Goal: Task Accomplishment & Management: Manage account settings

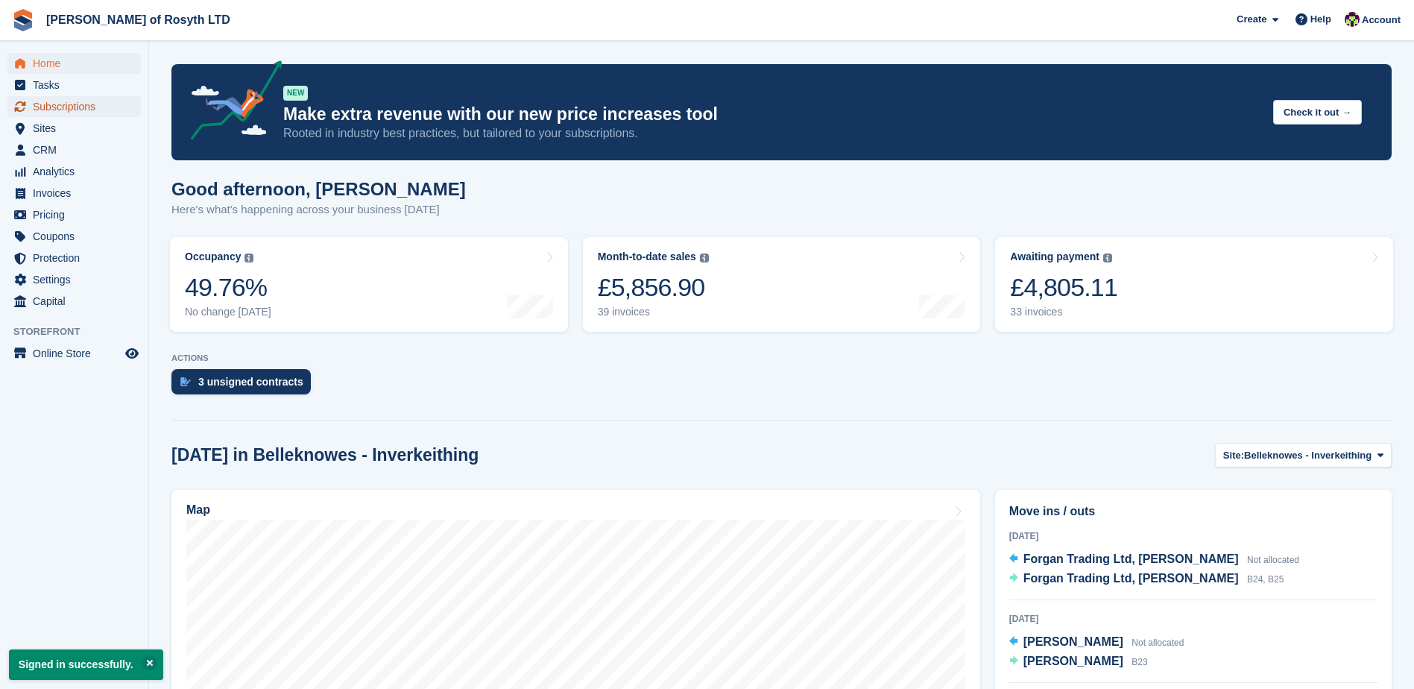
click at [60, 106] on span "Subscriptions" at bounding box center [77, 106] width 89 height 21
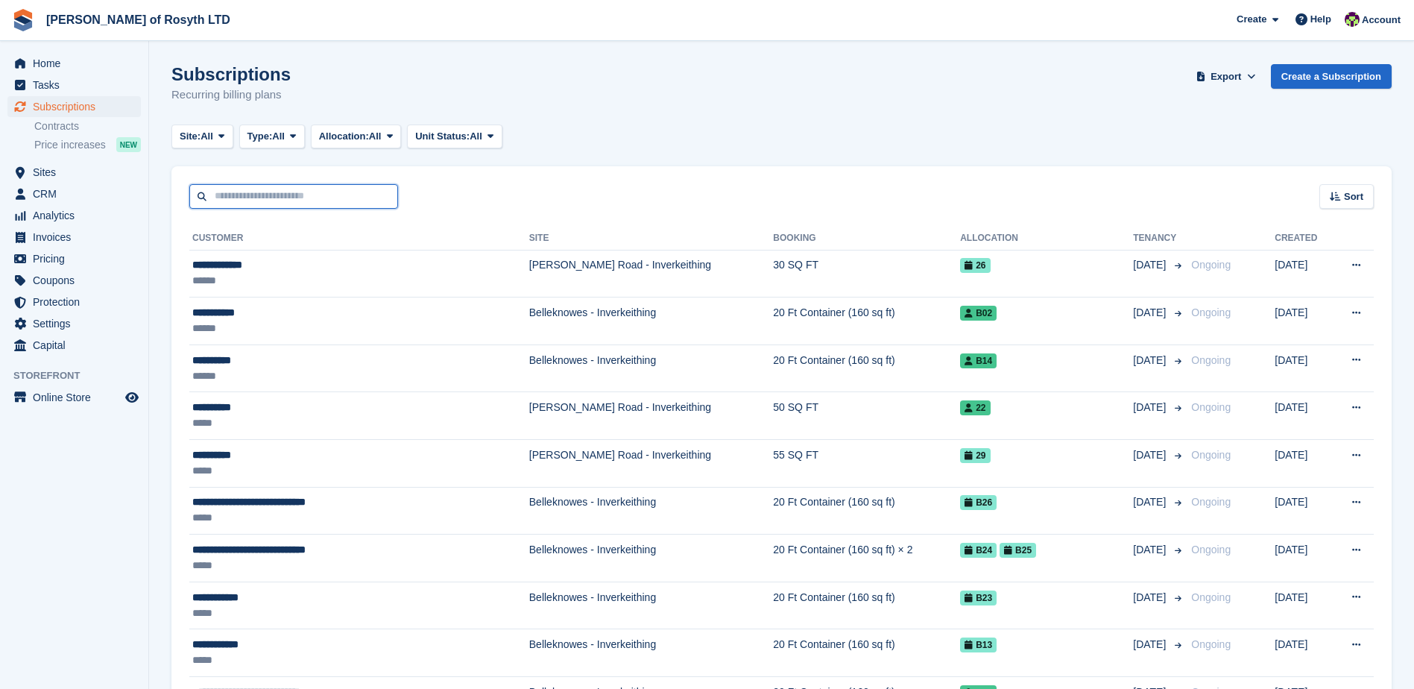
click at [371, 192] on input "text" at bounding box center [293, 196] width 209 height 25
type input "*******"
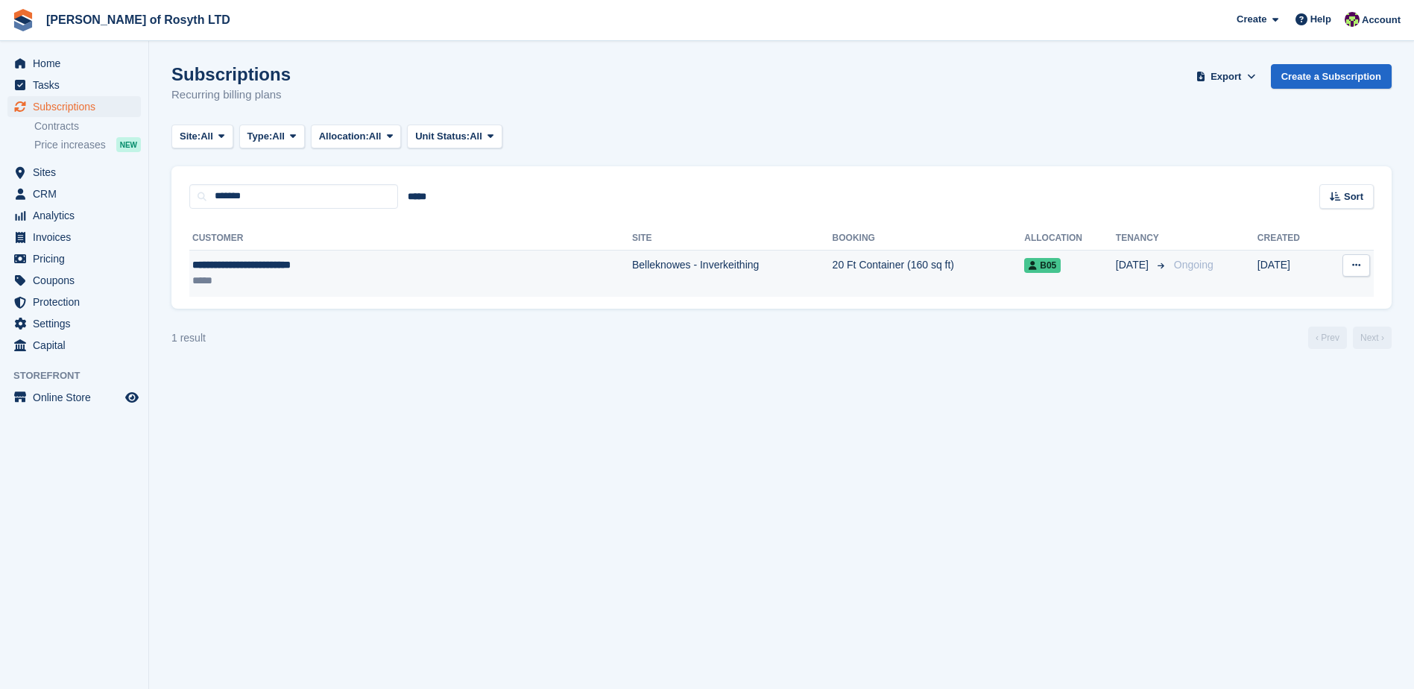
click at [313, 262] on div "**********" at bounding box center [331, 265] width 278 height 16
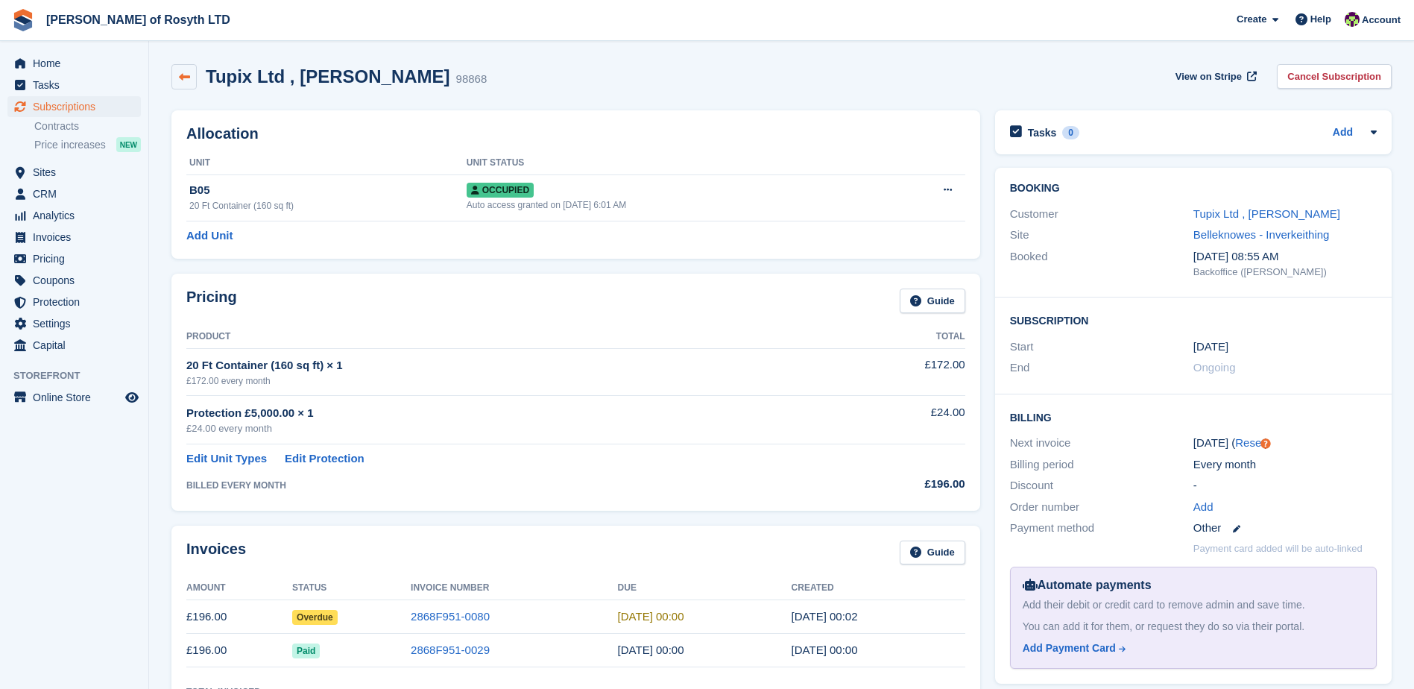
click at [184, 80] on icon at bounding box center [184, 77] width 11 height 11
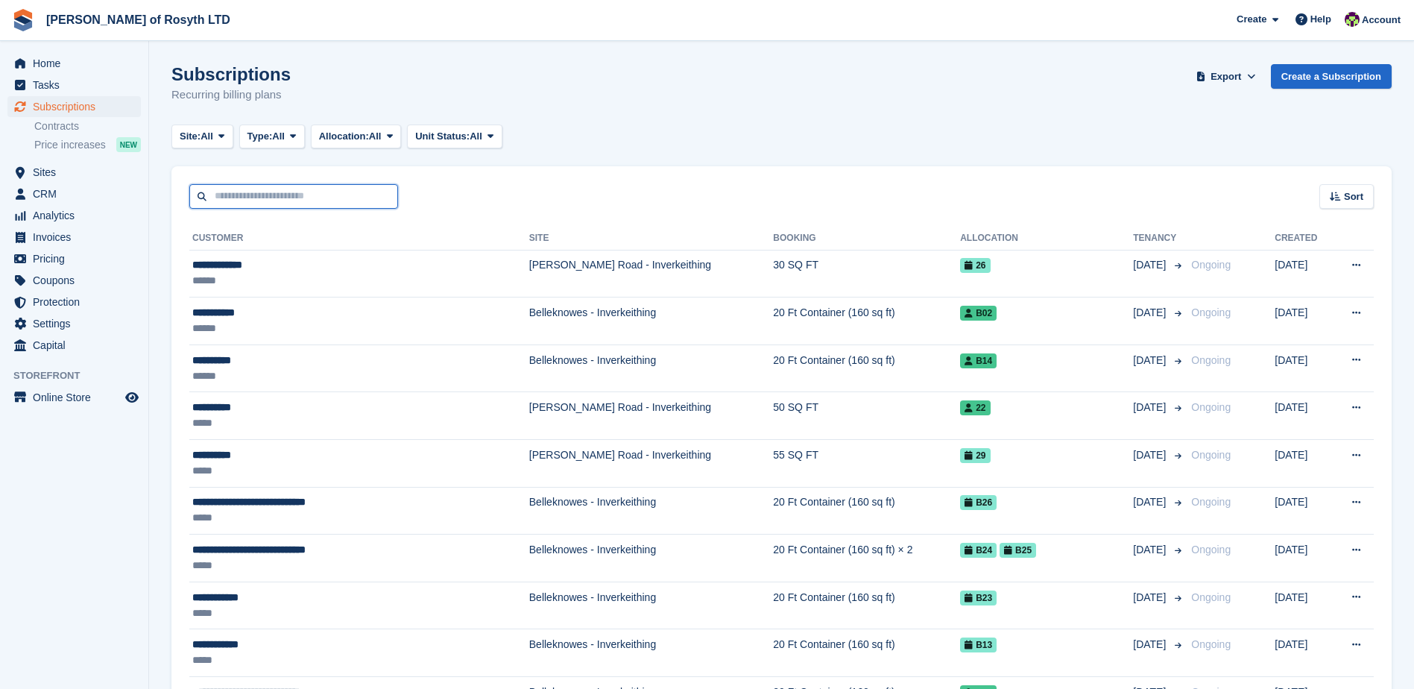
click at [231, 198] on input "text" at bounding box center [293, 196] width 209 height 25
type input "******"
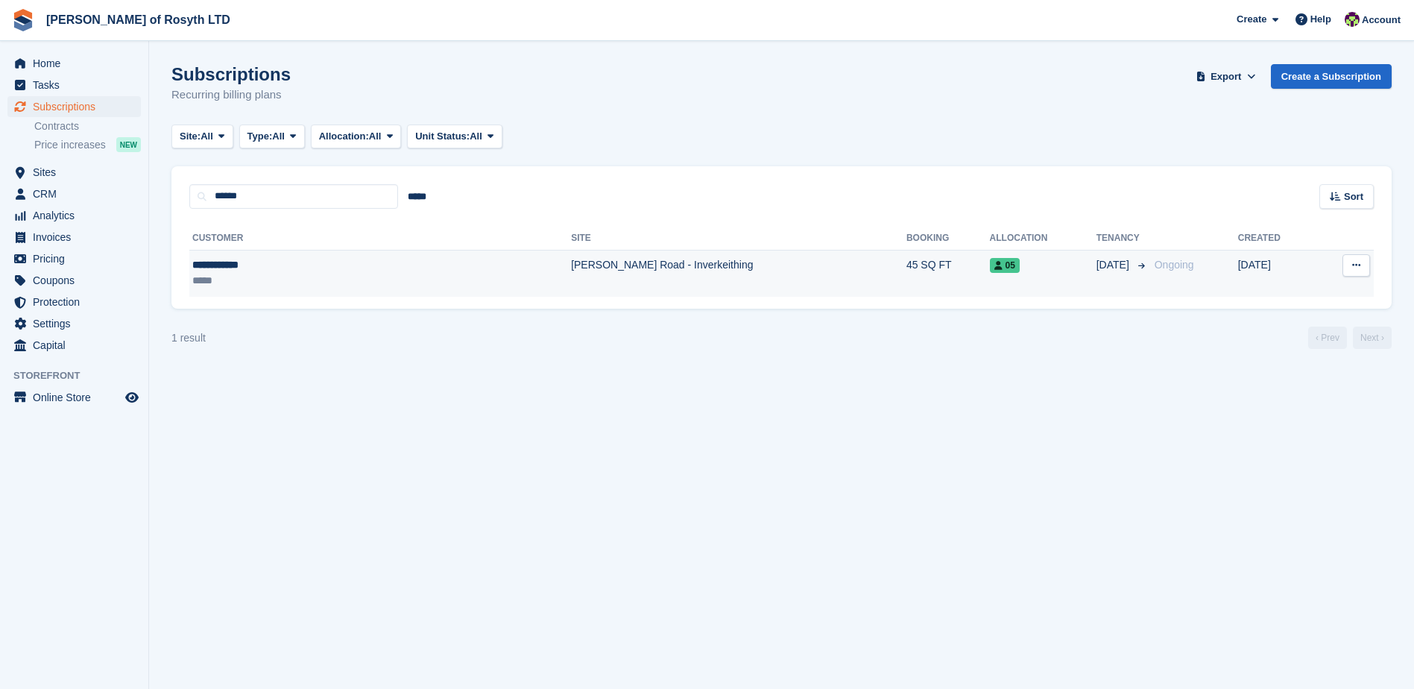
click at [237, 268] on div "**********" at bounding box center [294, 265] width 204 height 16
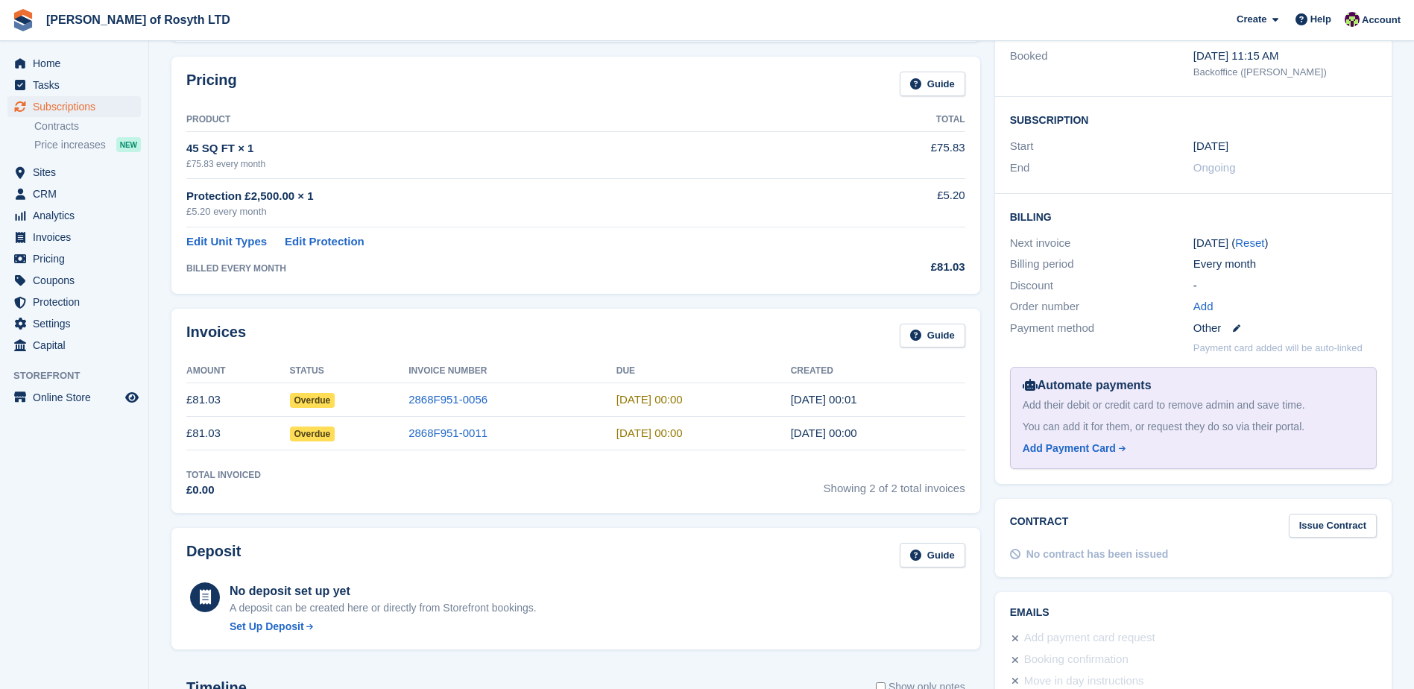
scroll to position [224, 0]
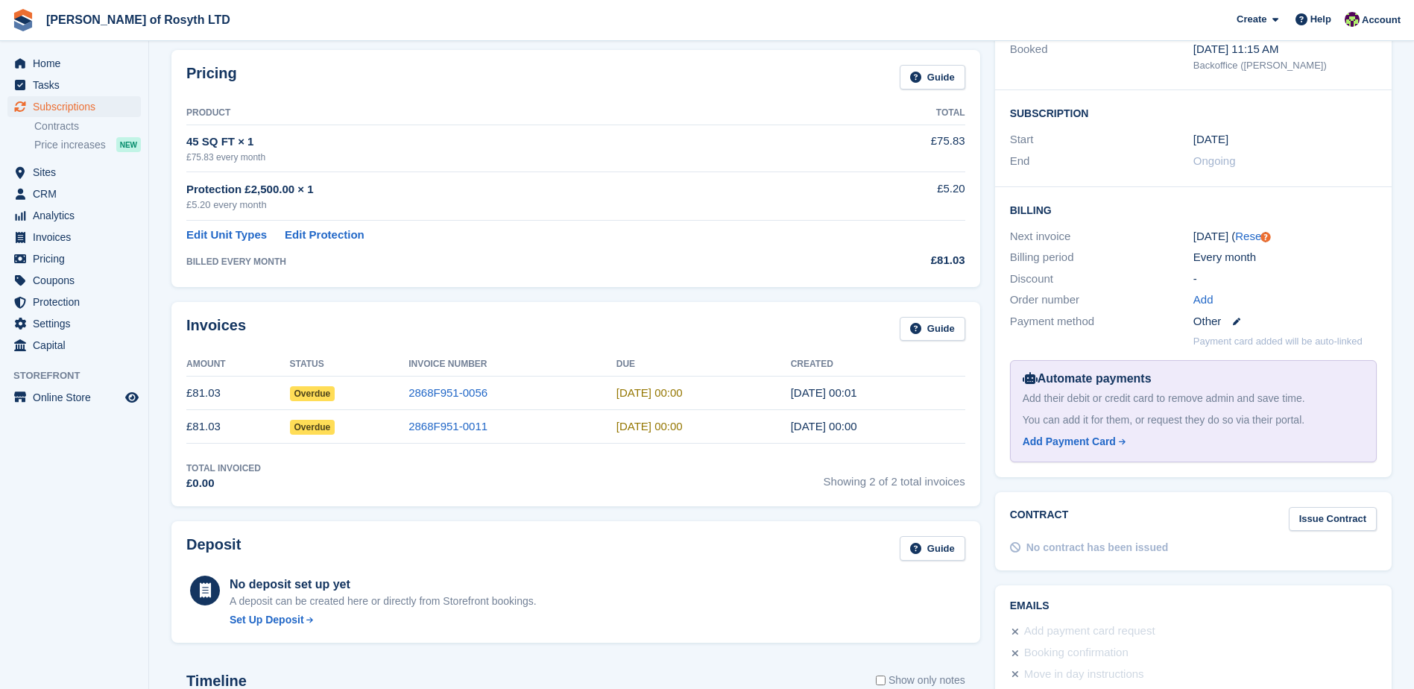
click at [318, 429] on span "Overdue" at bounding box center [312, 427] width 45 height 15
click at [318, 427] on span "Overdue" at bounding box center [312, 427] width 45 height 15
click at [467, 432] on link "2868F951-0011" at bounding box center [448, 426] width 79 height 13
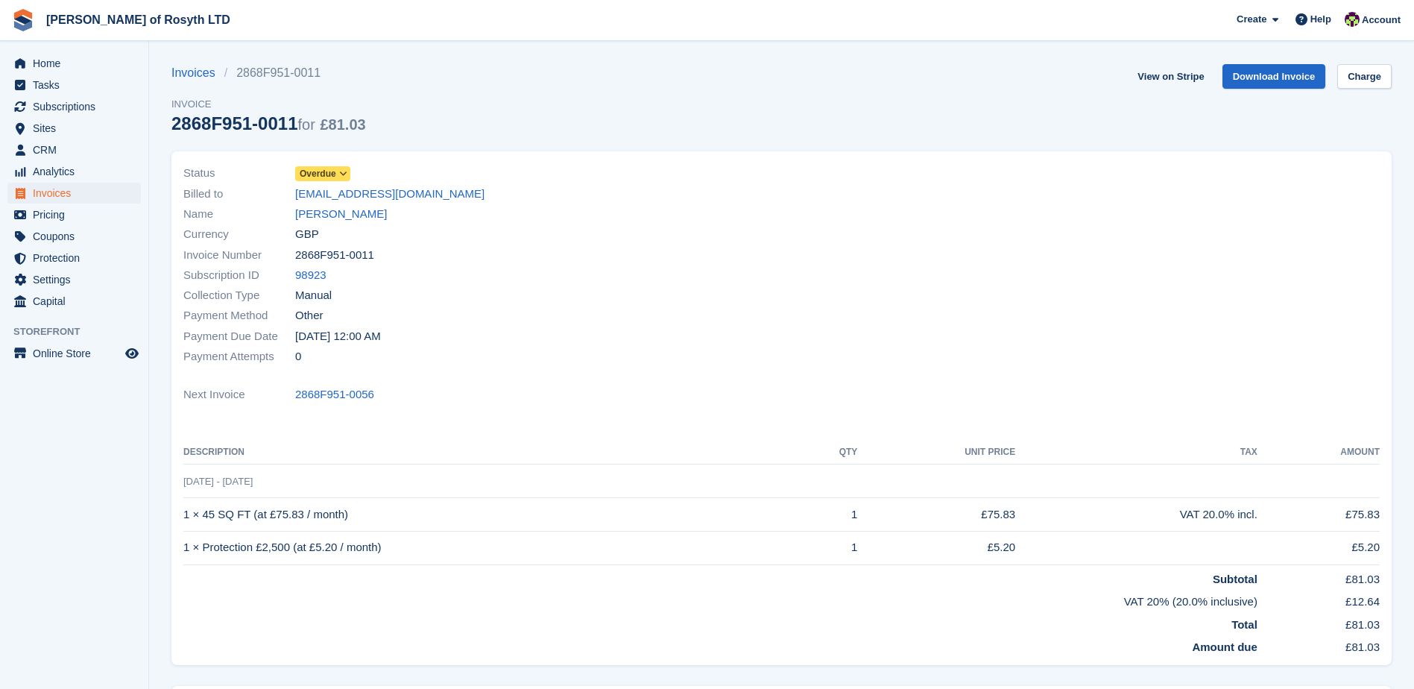
click at [337, 164] on div "Status Overdue" at bounding box center [478, 173] width 590 height 20
click at [344, 177] on icon at bounding box center [343, 173] width 8 height 9
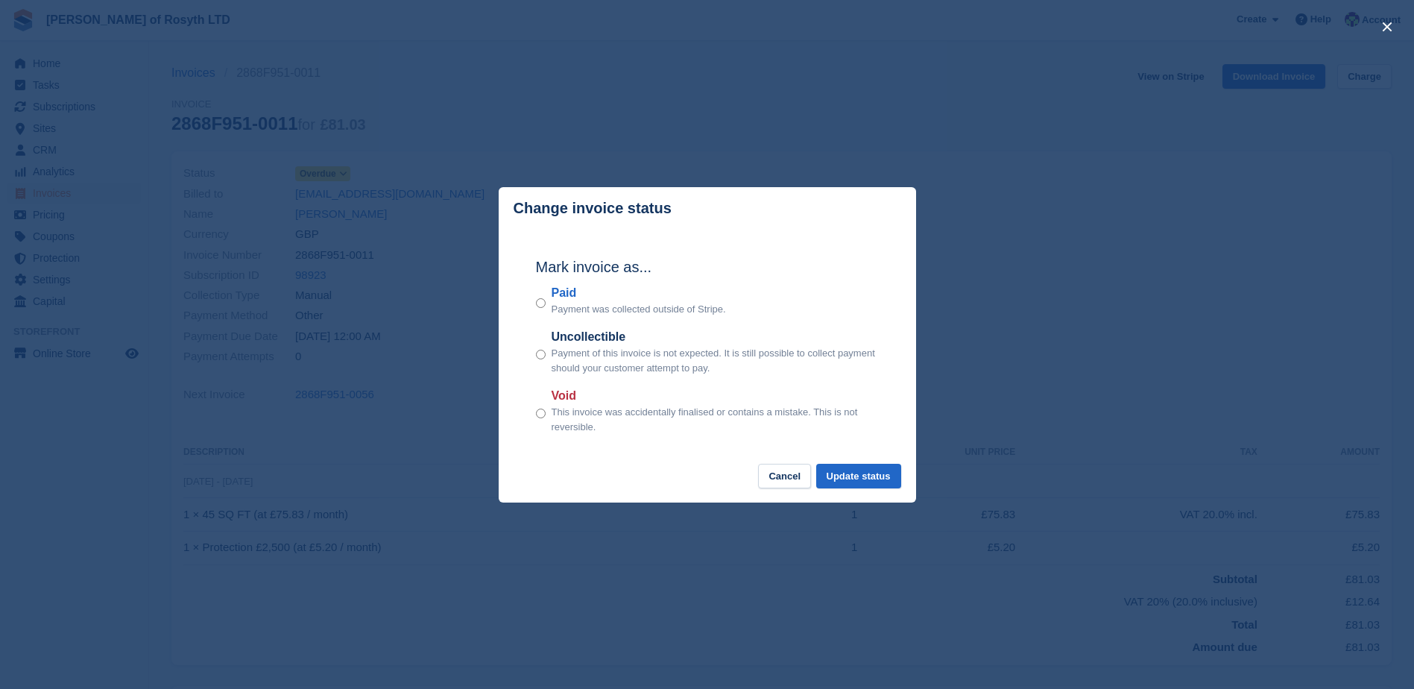
click at [535, 306] on div "Mark invoice as... Paid Payment was collected outside of Stripe. Uncollectible …" at bounding box center [707, 347] width 373 height 235
click at [849, 478] on button "Update status" at bounding box center [858, 476] width 85 height 25
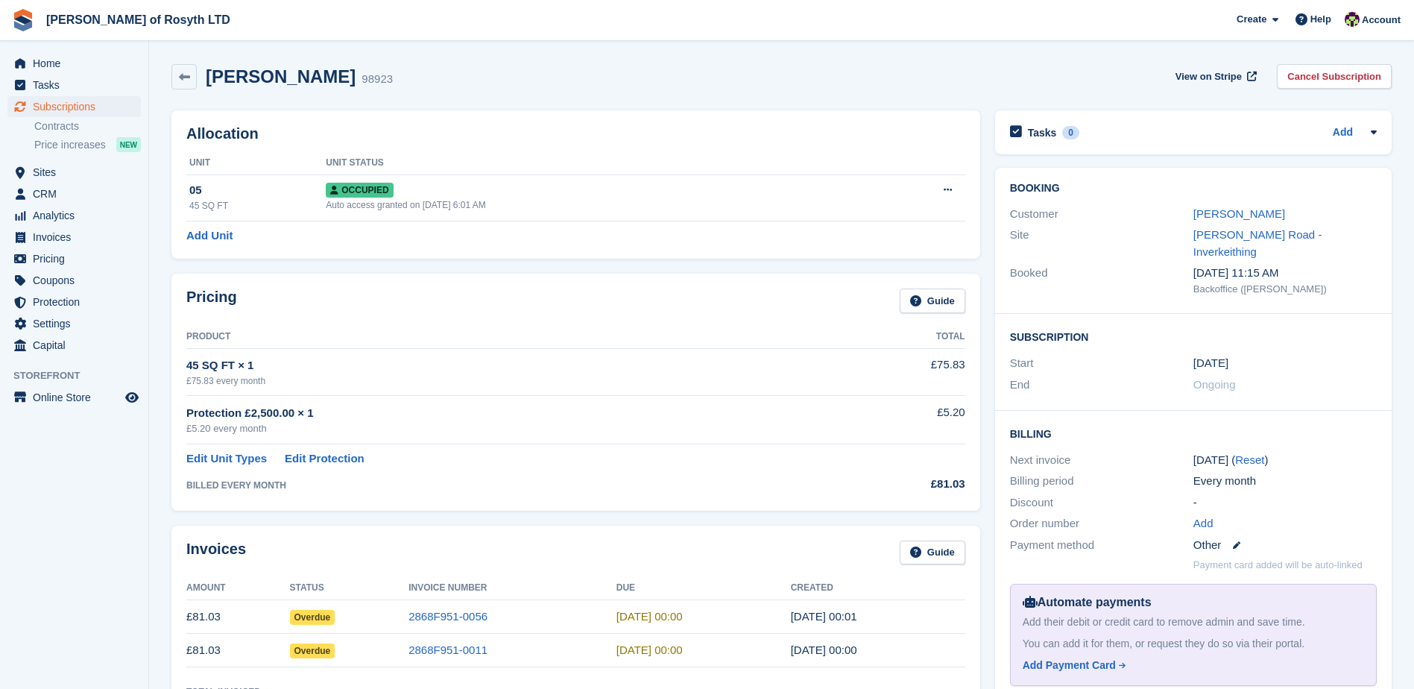
scroll to position [224, 0]
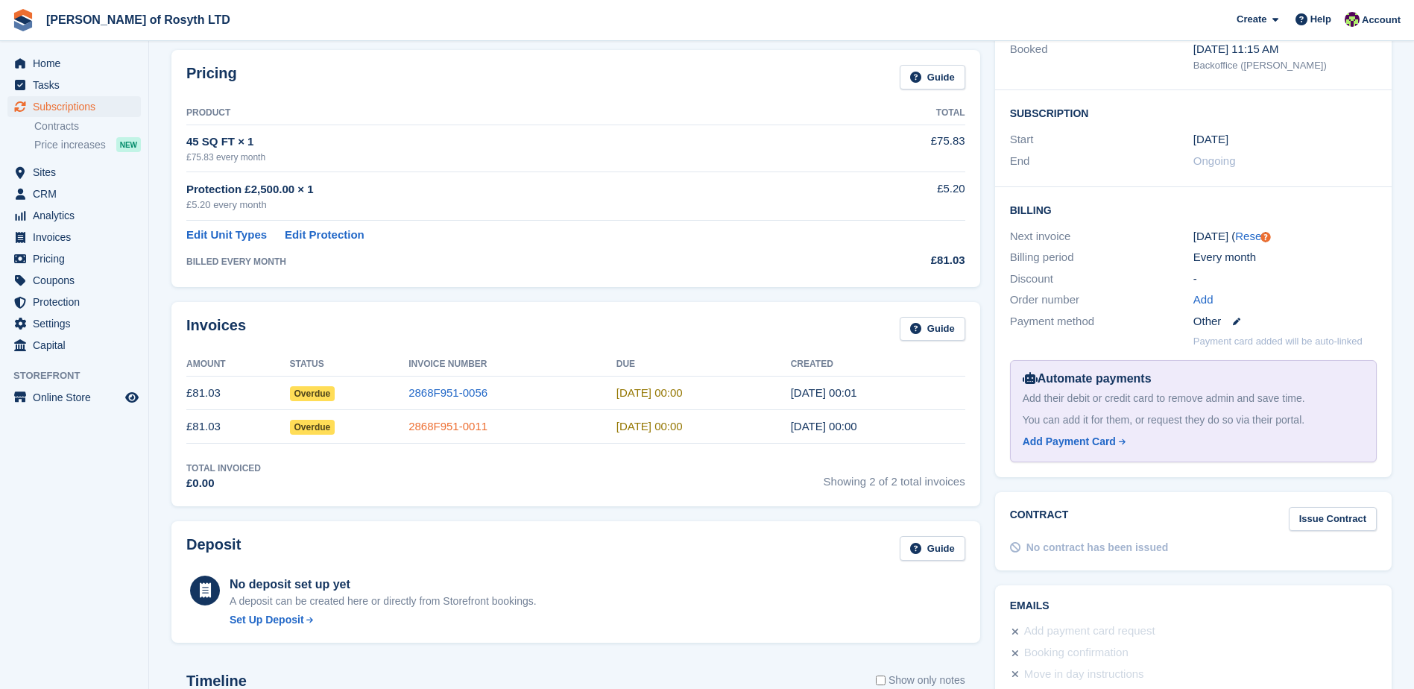
click at [460, 425] on link "2868F951-0011" at bounding box center [448, 426] width 79 height 13
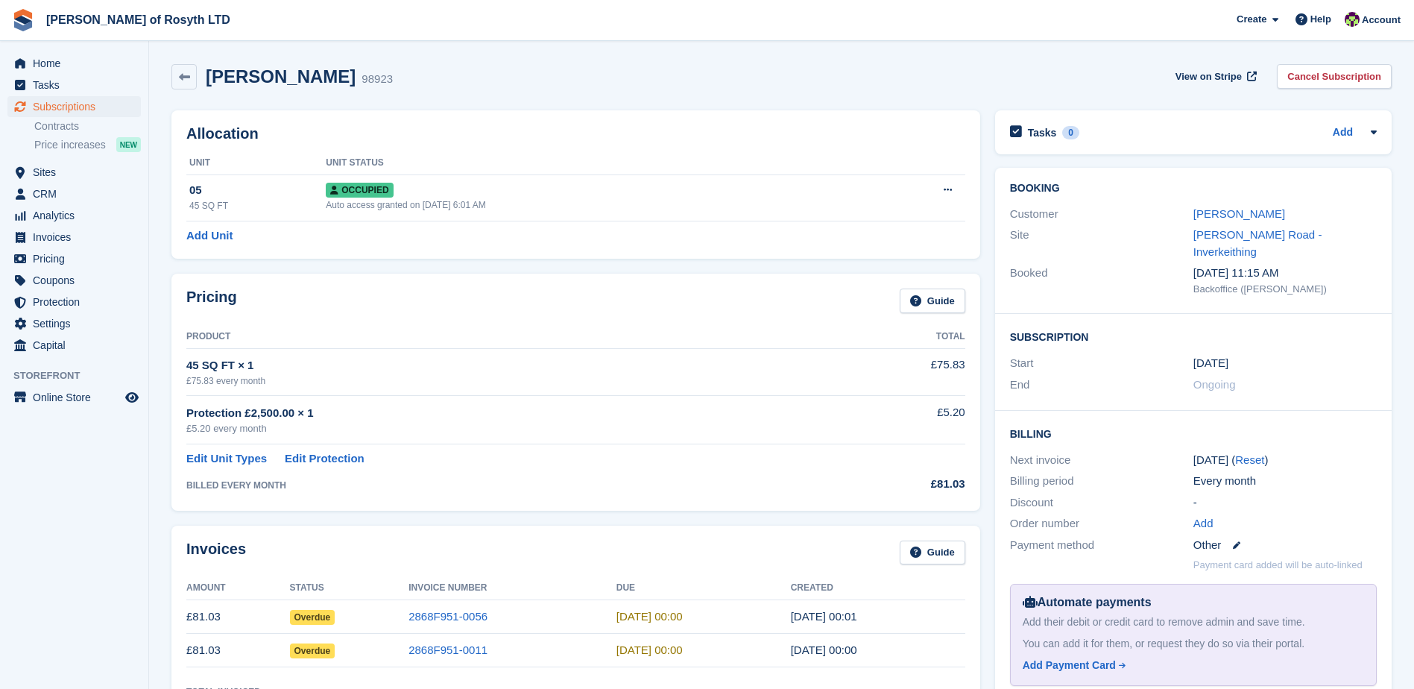
scroll to position [224, 0]
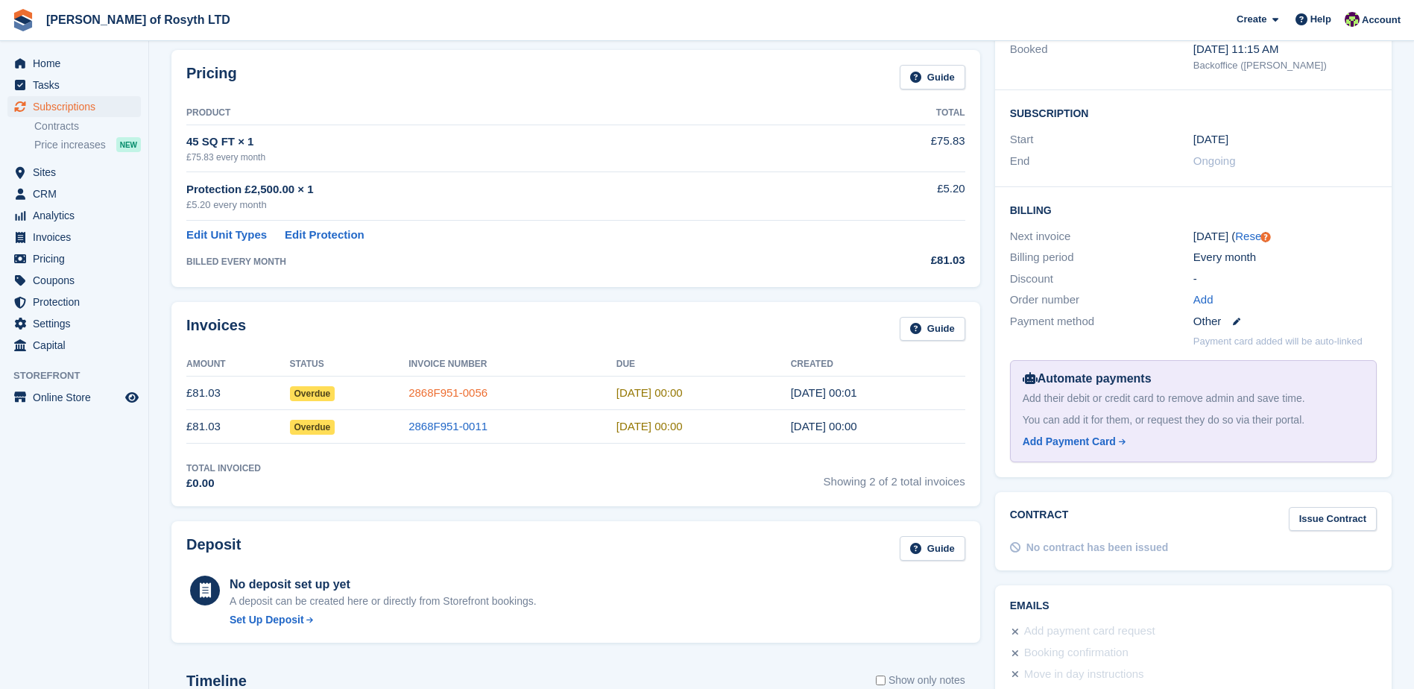
click at [470, 392] on link "2868F951-0056" at bounding box center [448, 392] width 79 height 13
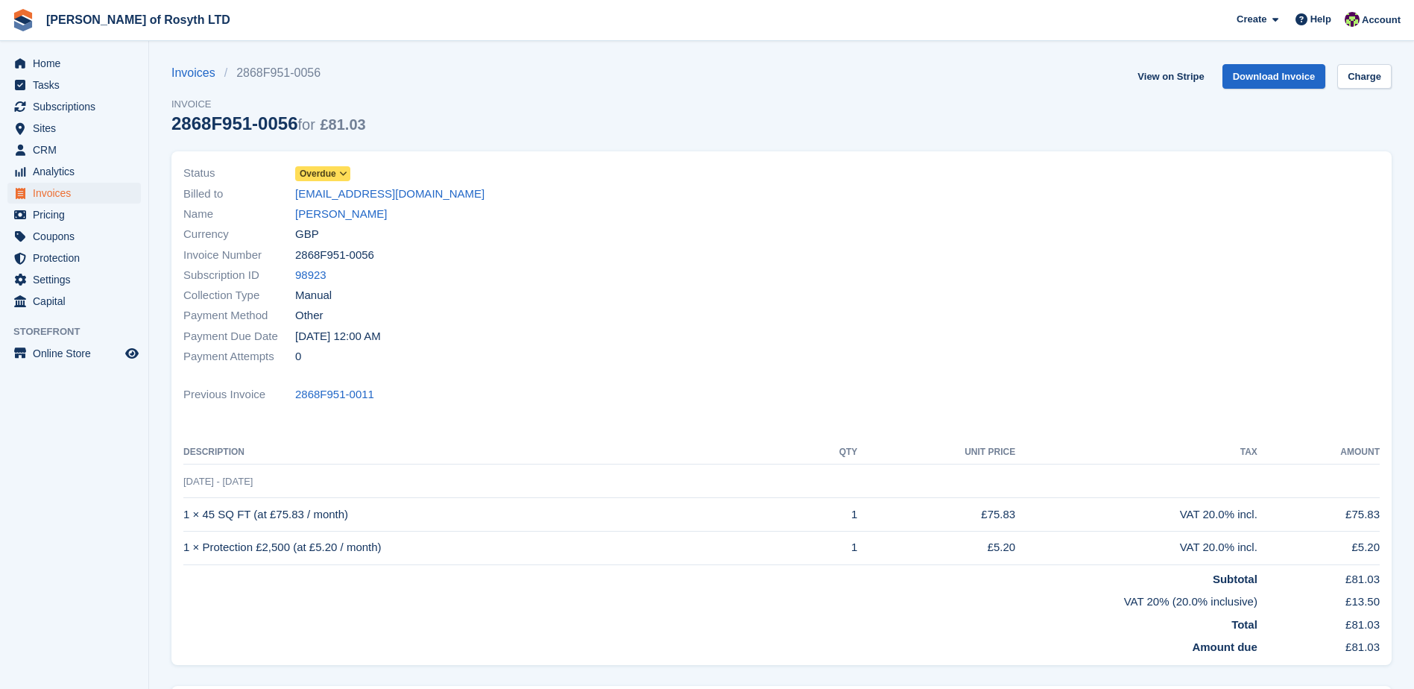
click at [345, 174] on icon at bounding box center [343, 173] width 8 height 9
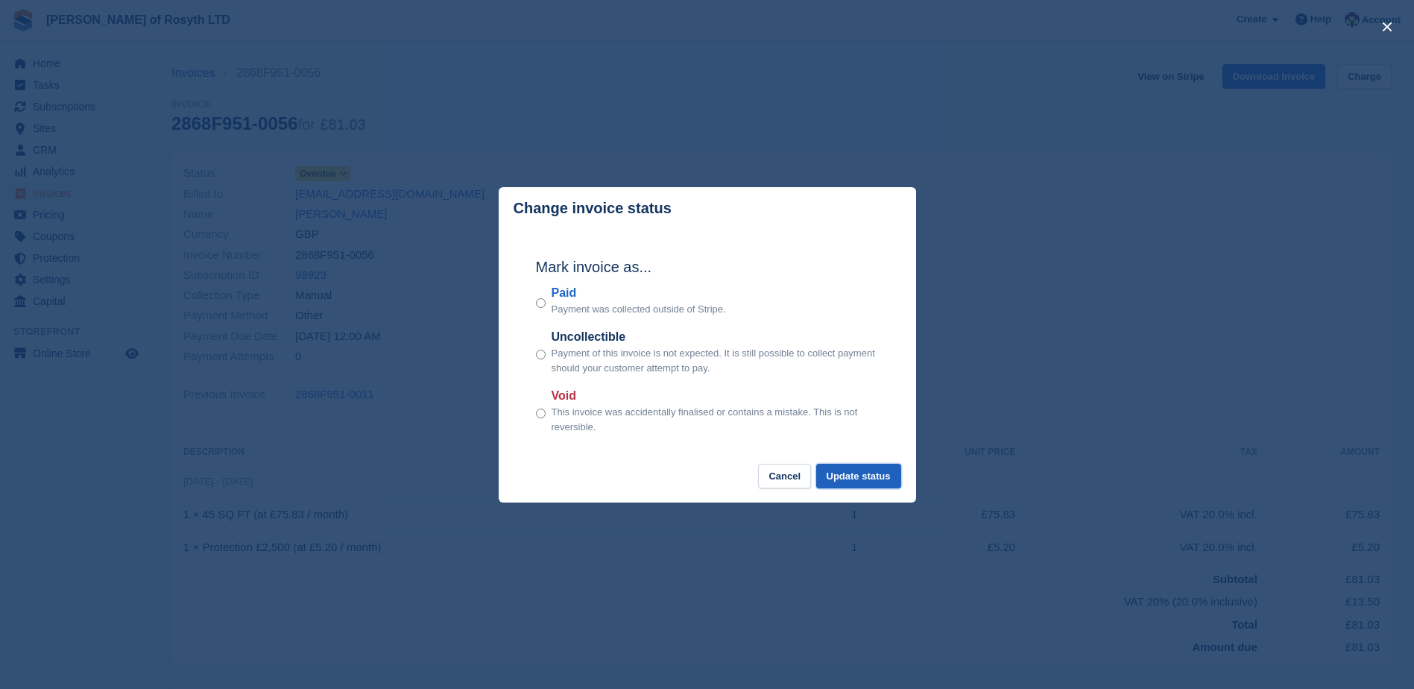
click at [898, 475] on button "Update status" at bounding box center [858, 476] width 85 height 25
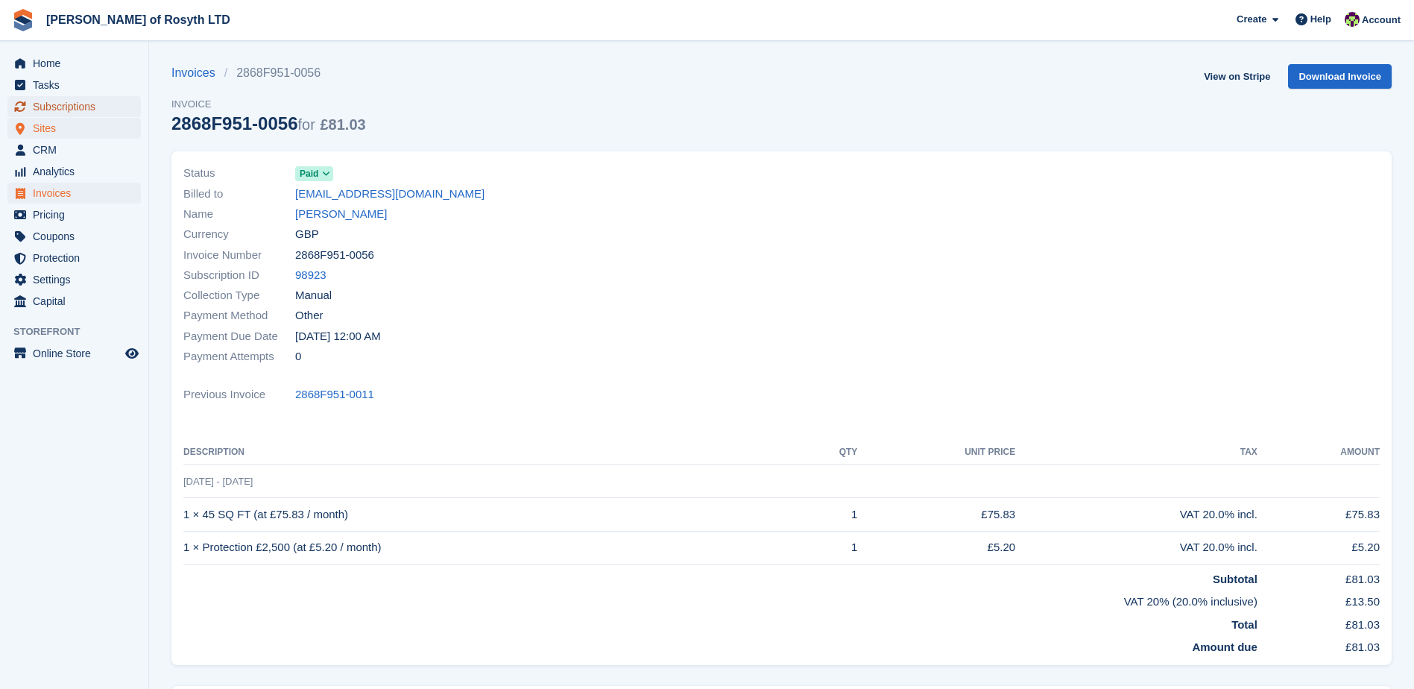
drag, startPoint x: 45, startPoint y: 111, endPoint x: 63, endPoint y: 121, distance: 19.7
click at [45, 111] on span "Subscriptions" at bounding box center [77, 106] width 89 height 21
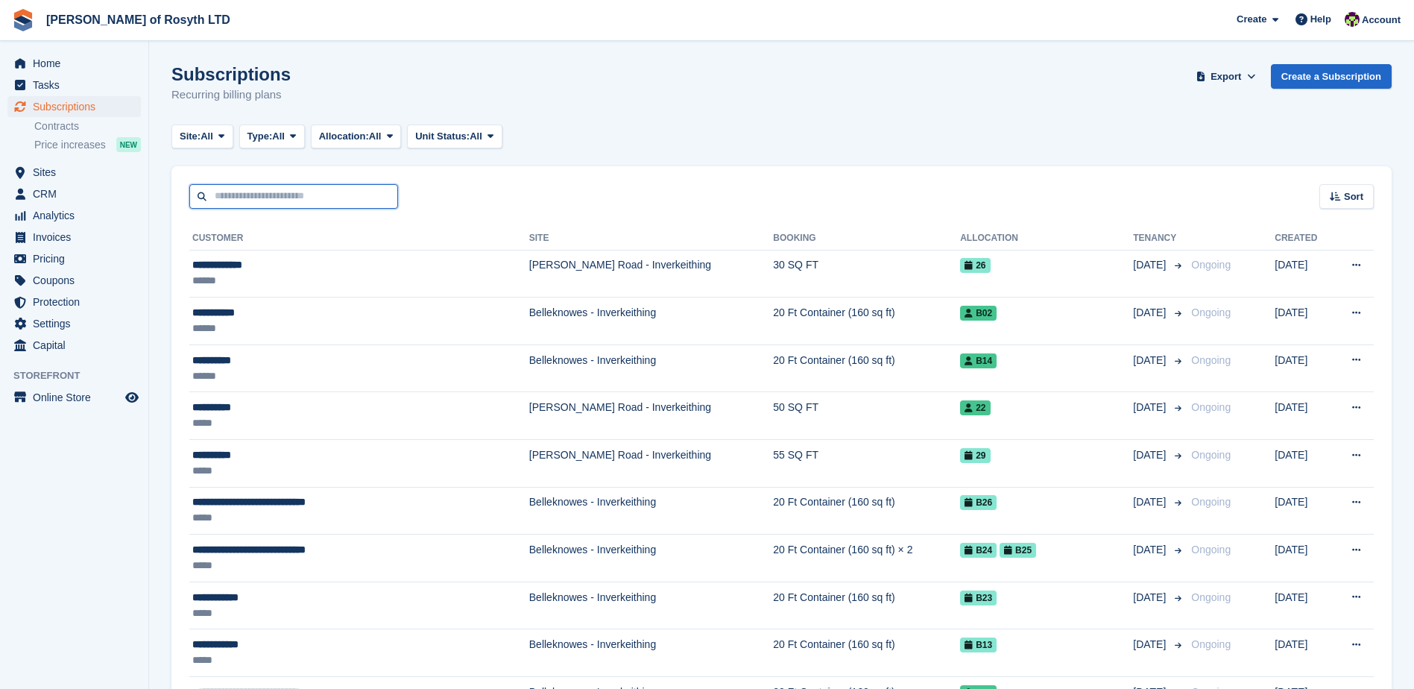
click at [312, 198] on input "text" at bounding box center [293, 196] width 209 height 25
type input "*****"
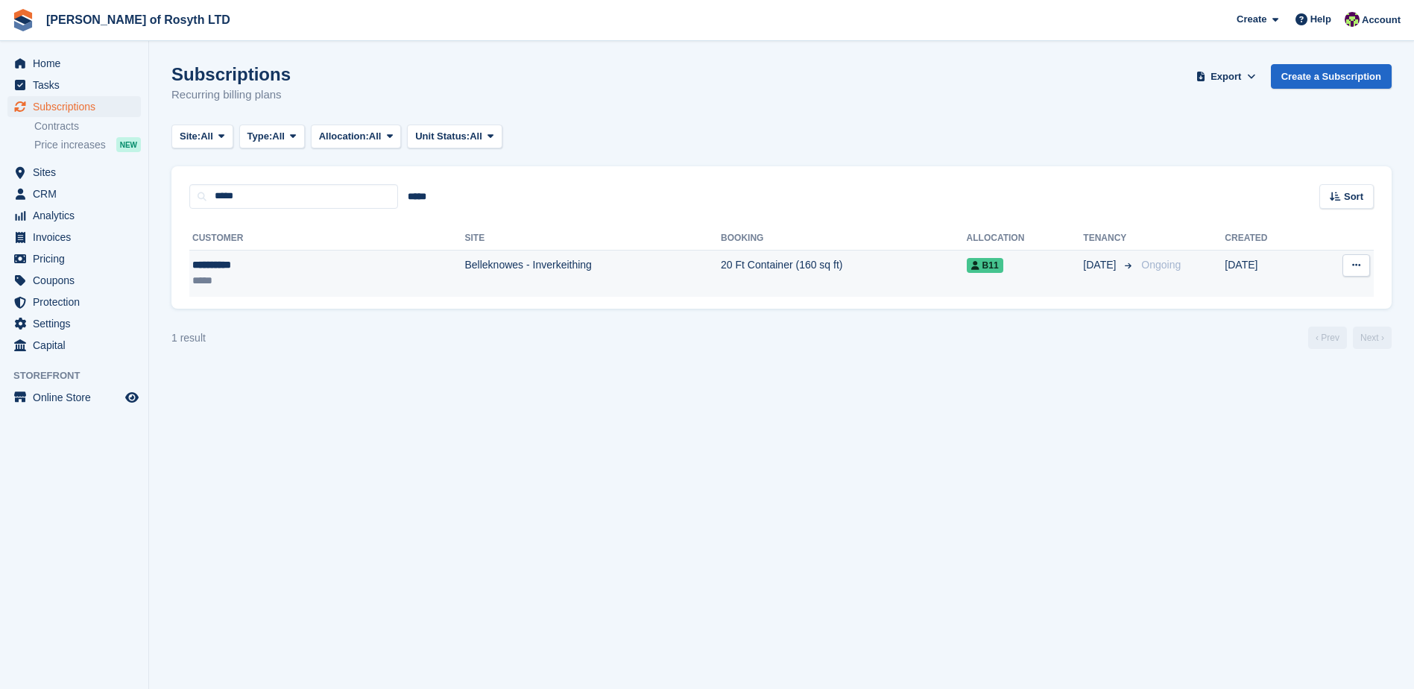
click at [192, 264] on td "**********" at bounding box center [326, 273] width 275 height 47
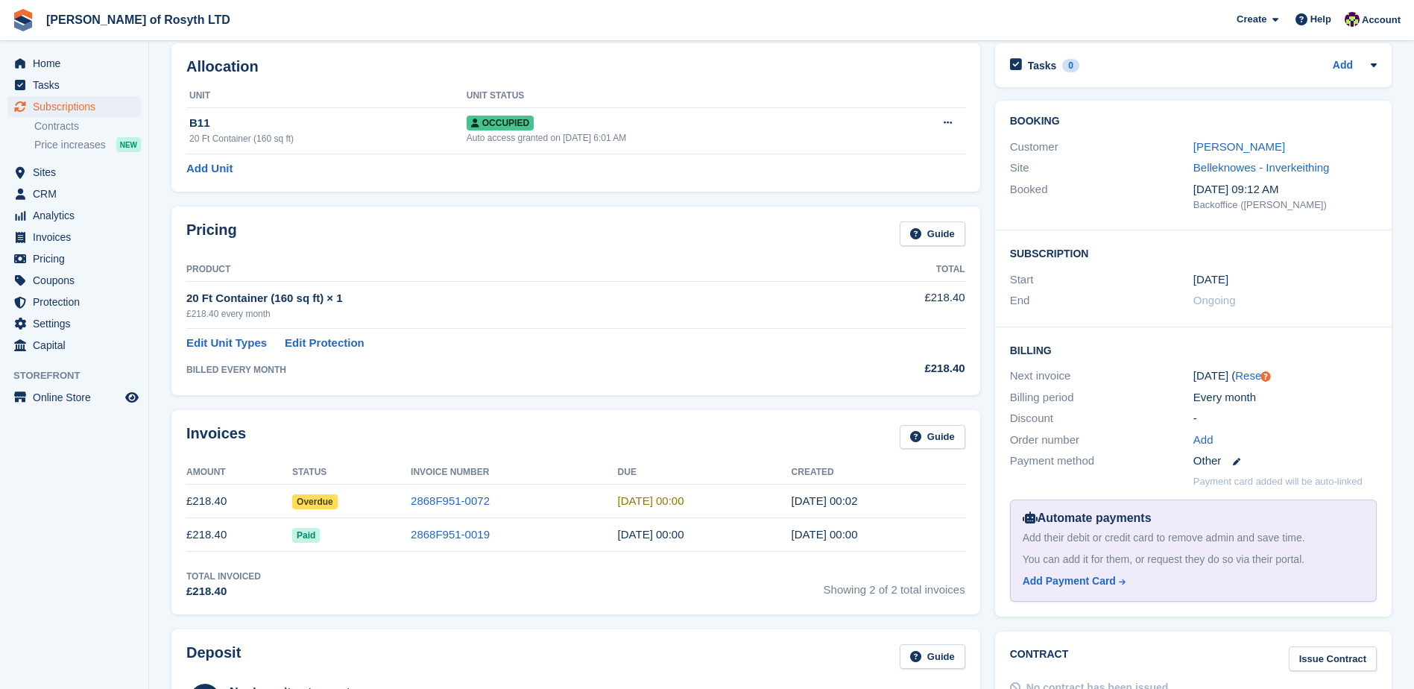
scroll to position [56, 0]
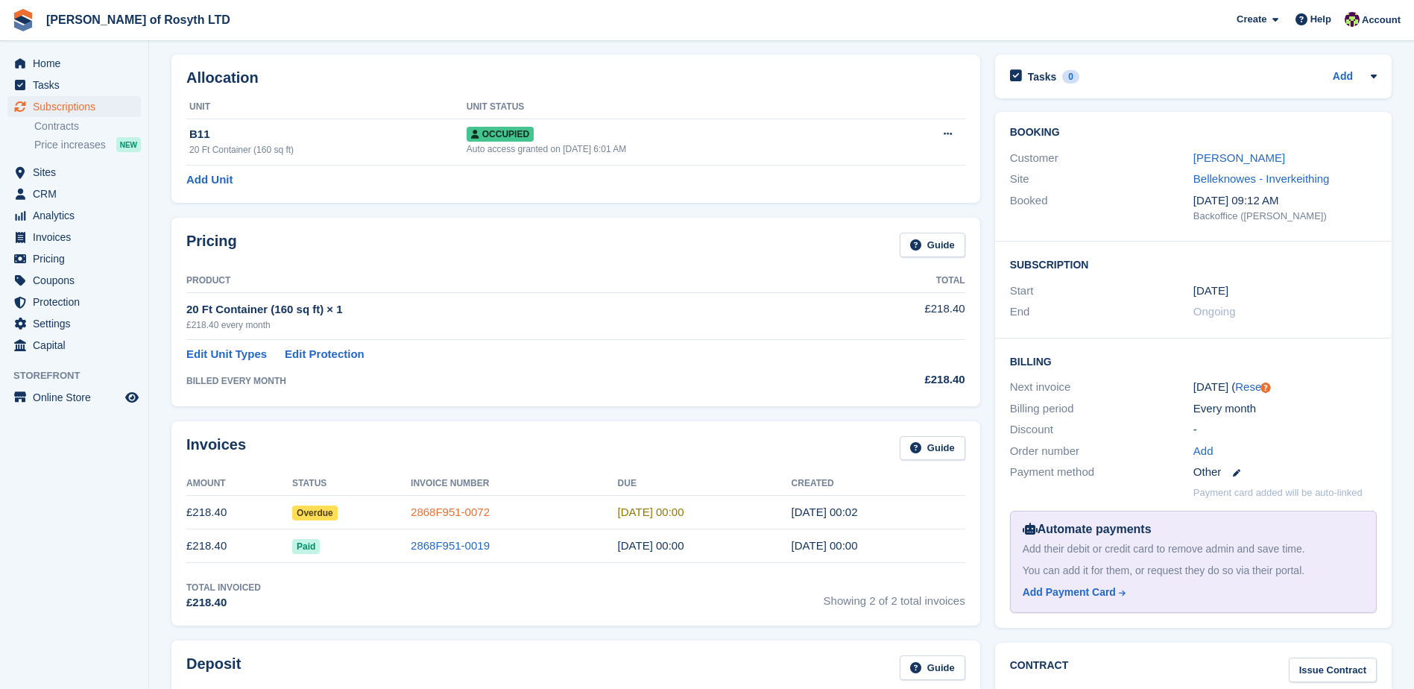
drag, startPoint x: 453, startPoint y: 511, endPoint x: 467, endPoint y: 510, distance: 13.4
click at [453, 511] on link "2868F951-0072" at bounding box center [450, 512] width 79 height 13
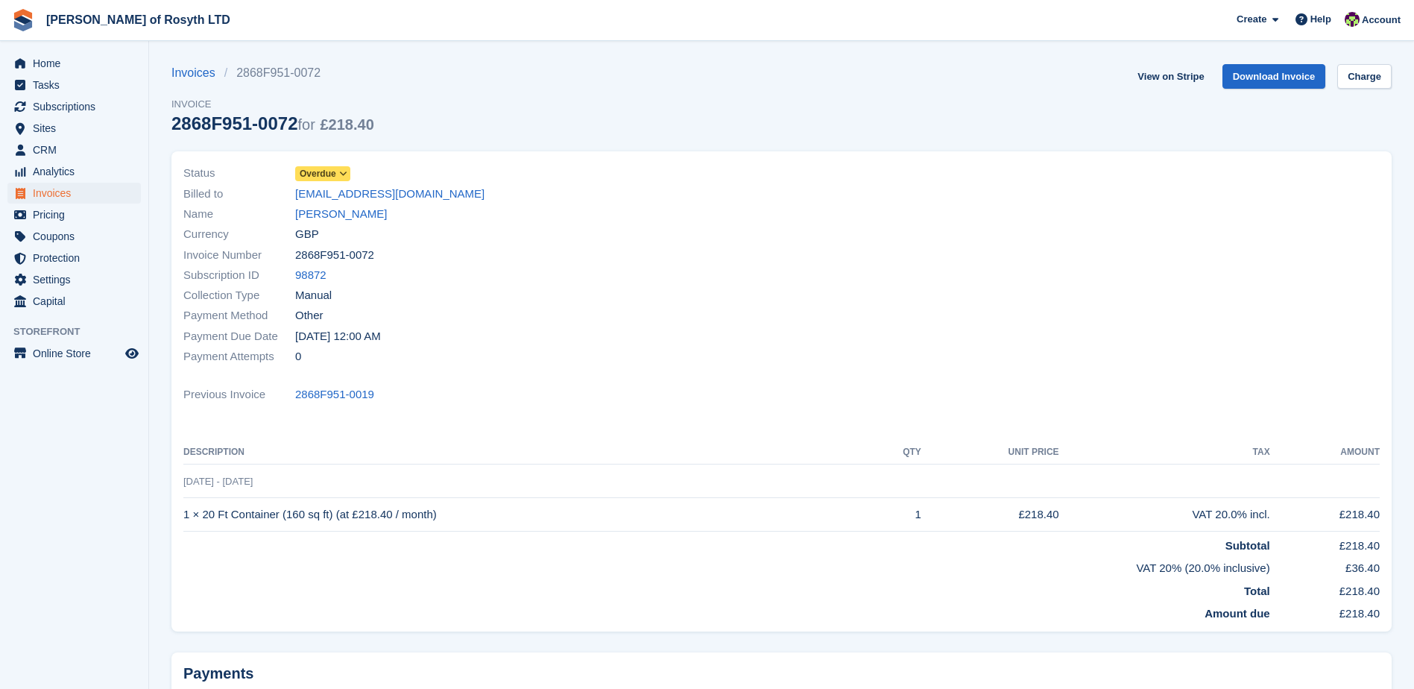
click at [347, 176] on icon at bounding box center [343, 173] width 8 height 9
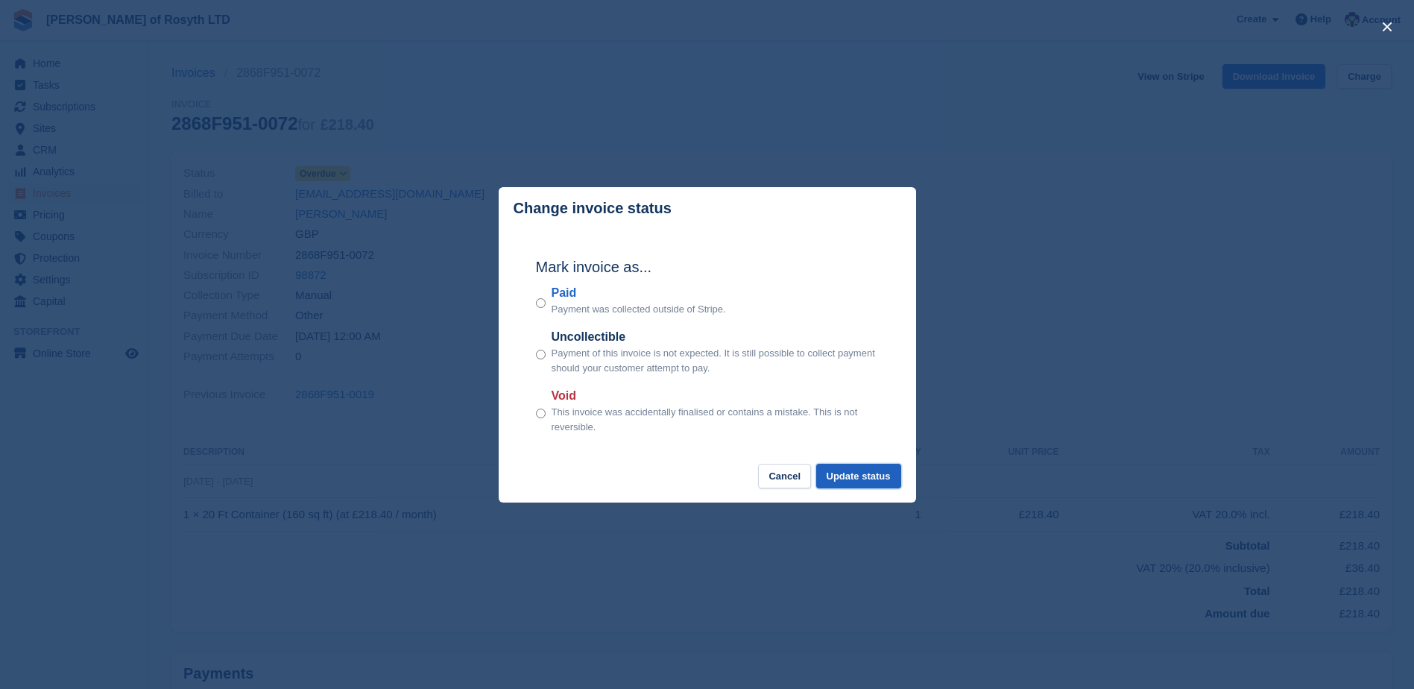
click at [869, 476] on button "Update status" at bounding box center [858, 476] width 85 height 25
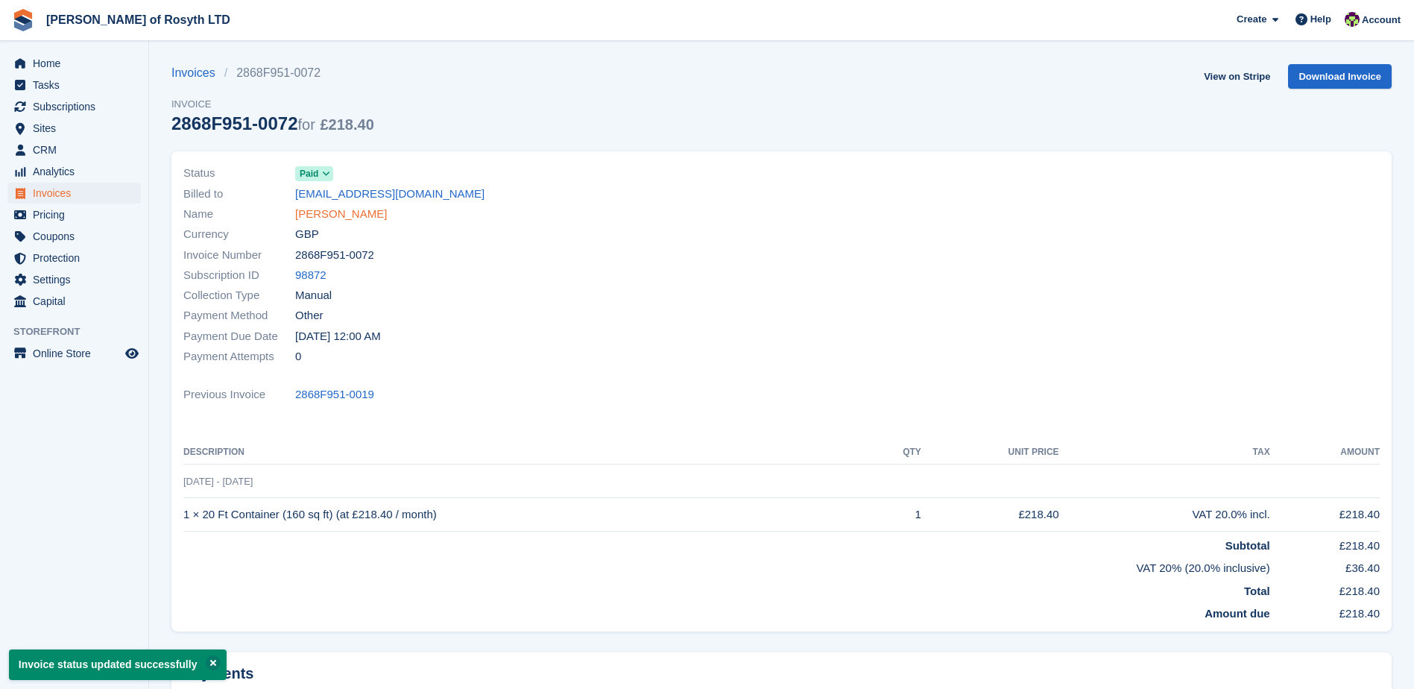
click at [303, 214] on link "[PERSON_NAME]" at bounding box center [341, 214] width 92 height 17
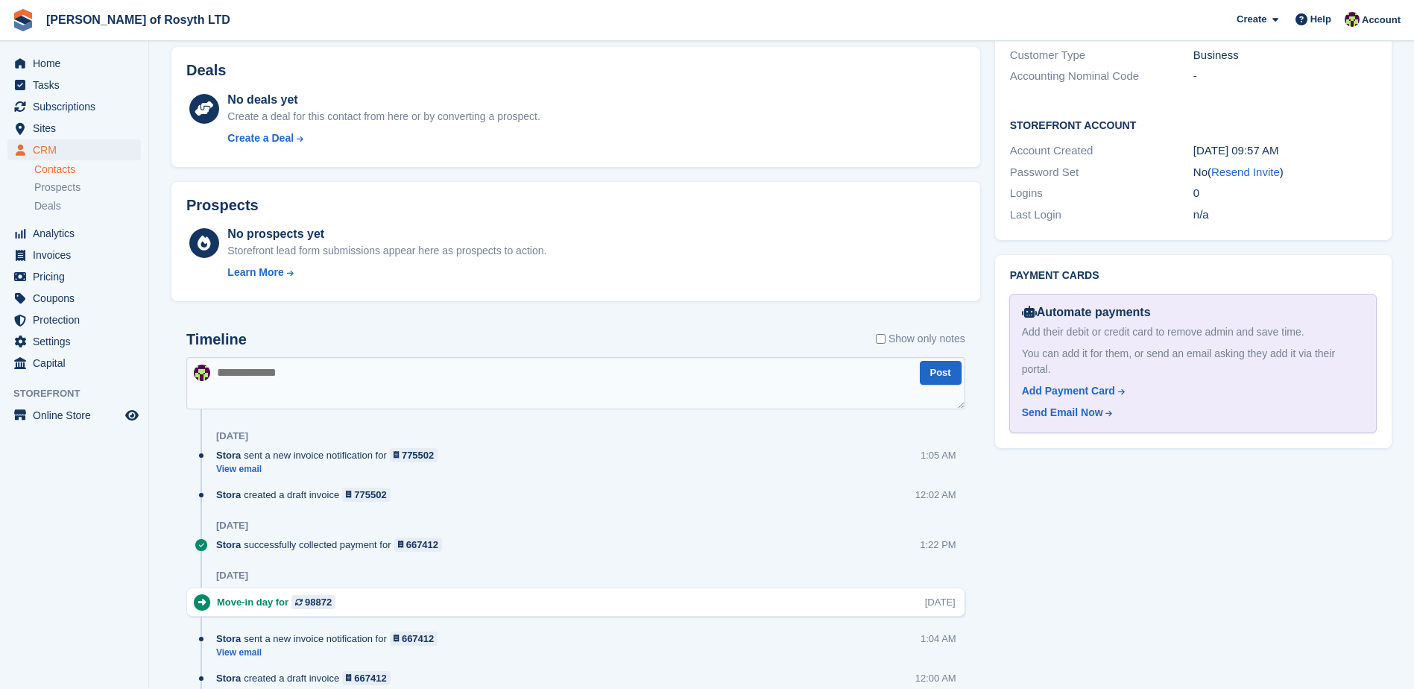
scroll to position [596, 0]
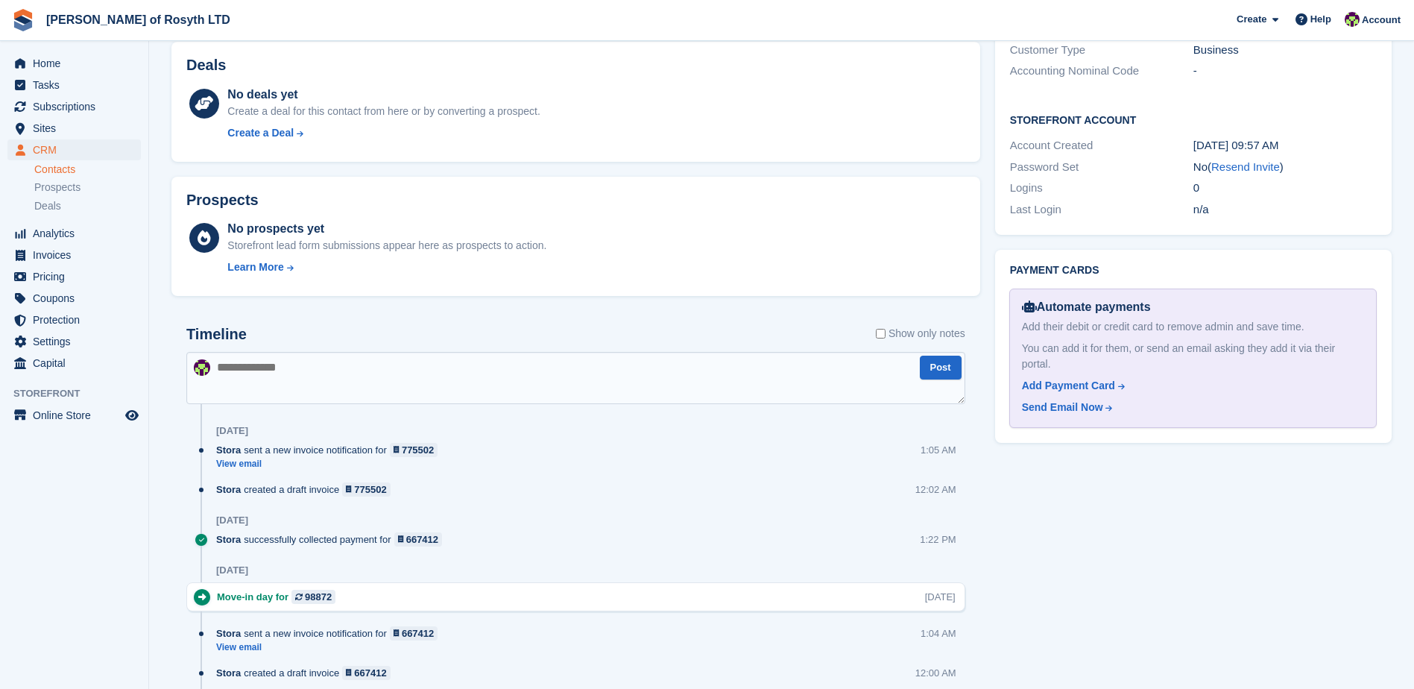
click at [290, 365] on textarea at bounding box center [575, 378] width 779 height 52
drag, startPoint x: 308, startPoint y: 374, endPoint x: 315, endPoint y: 380, distance: 9.5
click at [308, 374] on textarea at bounding box center [575, 378] width 779 height 52
type textarea "**********"
click at [937, 365] on button "Post" at bounding box center [941, 368] width 42 height 25
